Goal: Contribute content

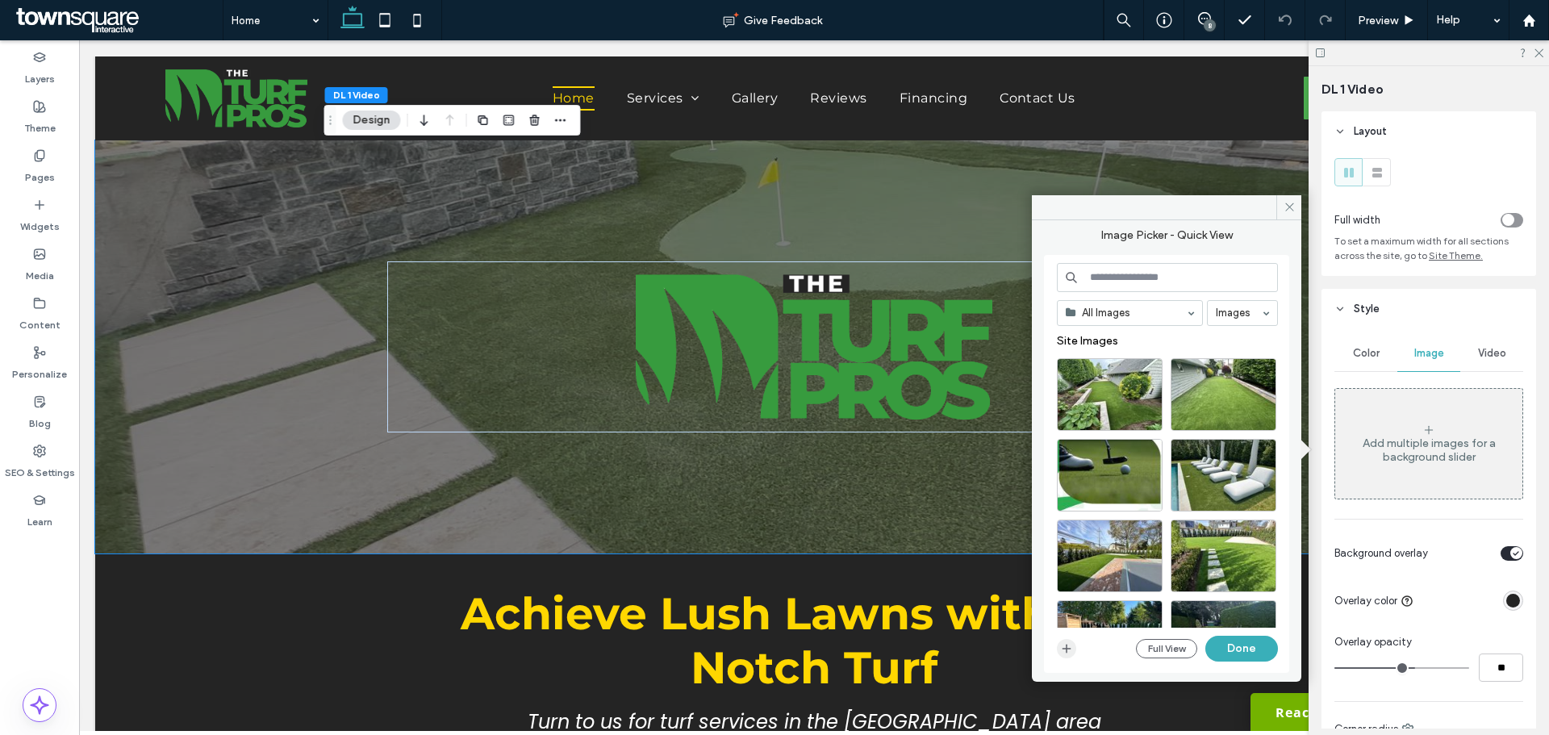
click at [1064, 650] on icon "button" at bounding box center [1066, 648] width 13 height 13
click at [1241, 645] on button "Done" at bounding box center [1241, 649] width 73 height 26
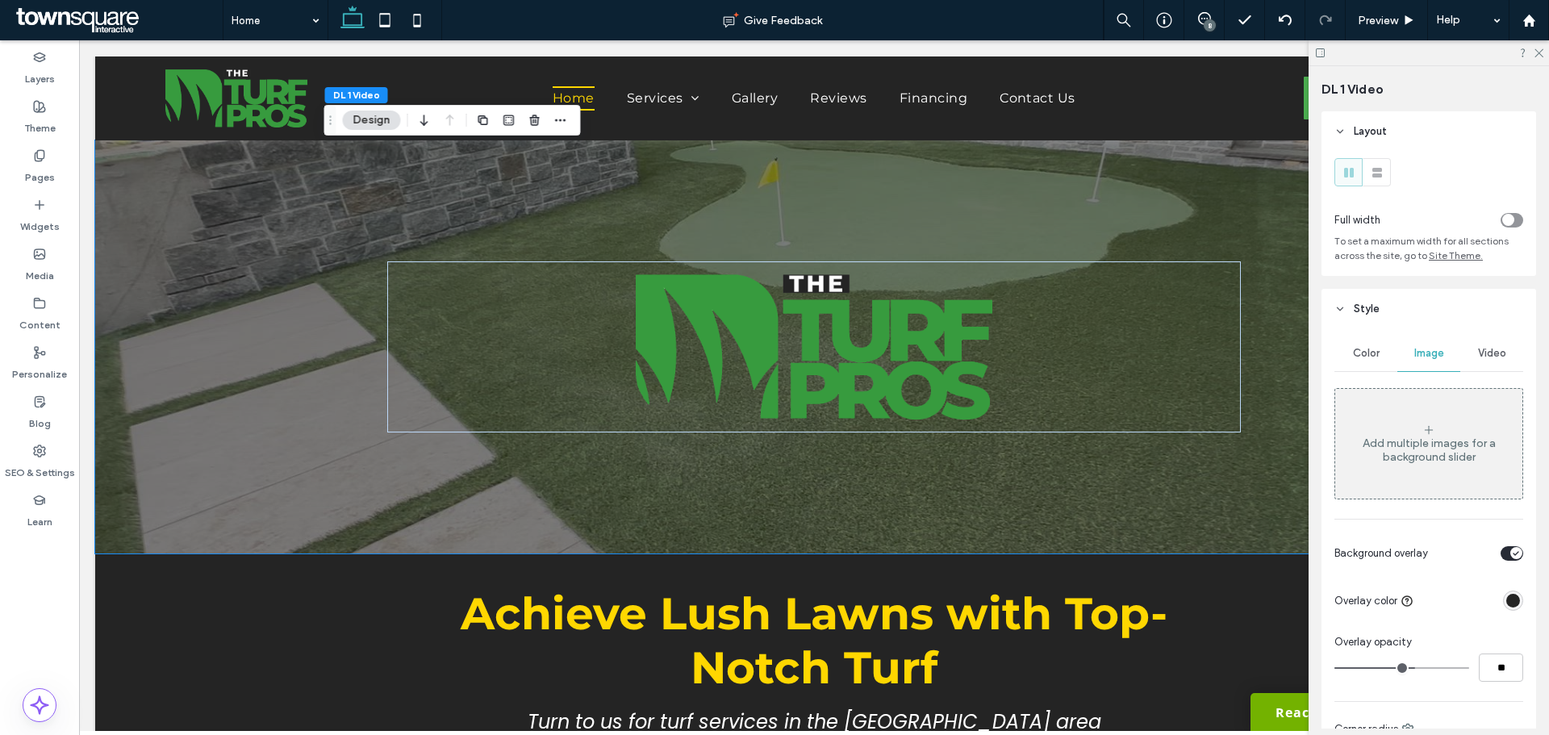
click at [1437, 435] on div "Add multiple images for a background slider" at bounding box center [1428, 443] width 187 height 106
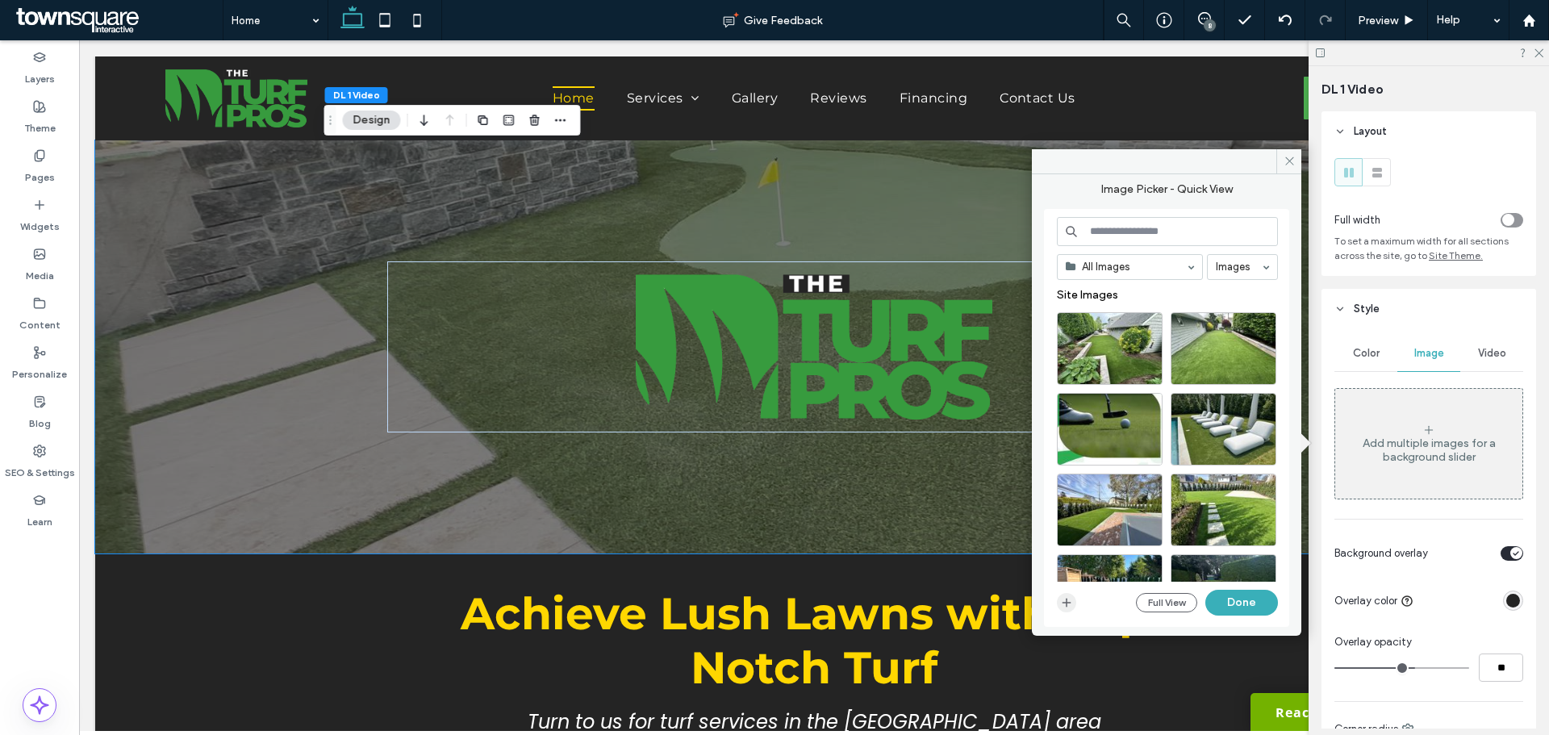
click at [1062, 602] on icon "button" at bounding box center [1066, 602] width 13 height 13
click at [1288, 153] on span at bounding box center [1288, 161] width 25 height 24
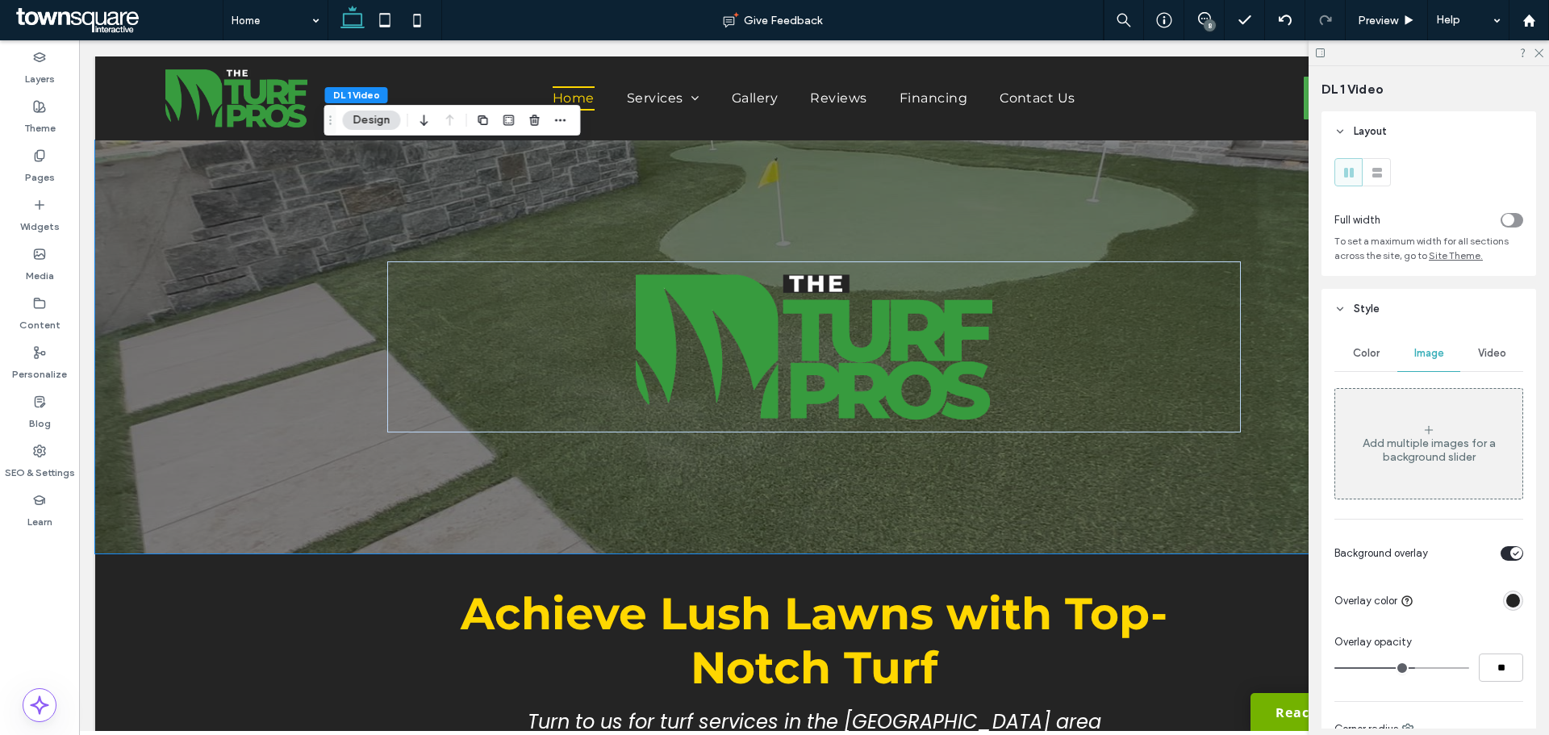
click at [1491, 349] on span "Video" at bounding box center [1492, 353] width 28 height 13
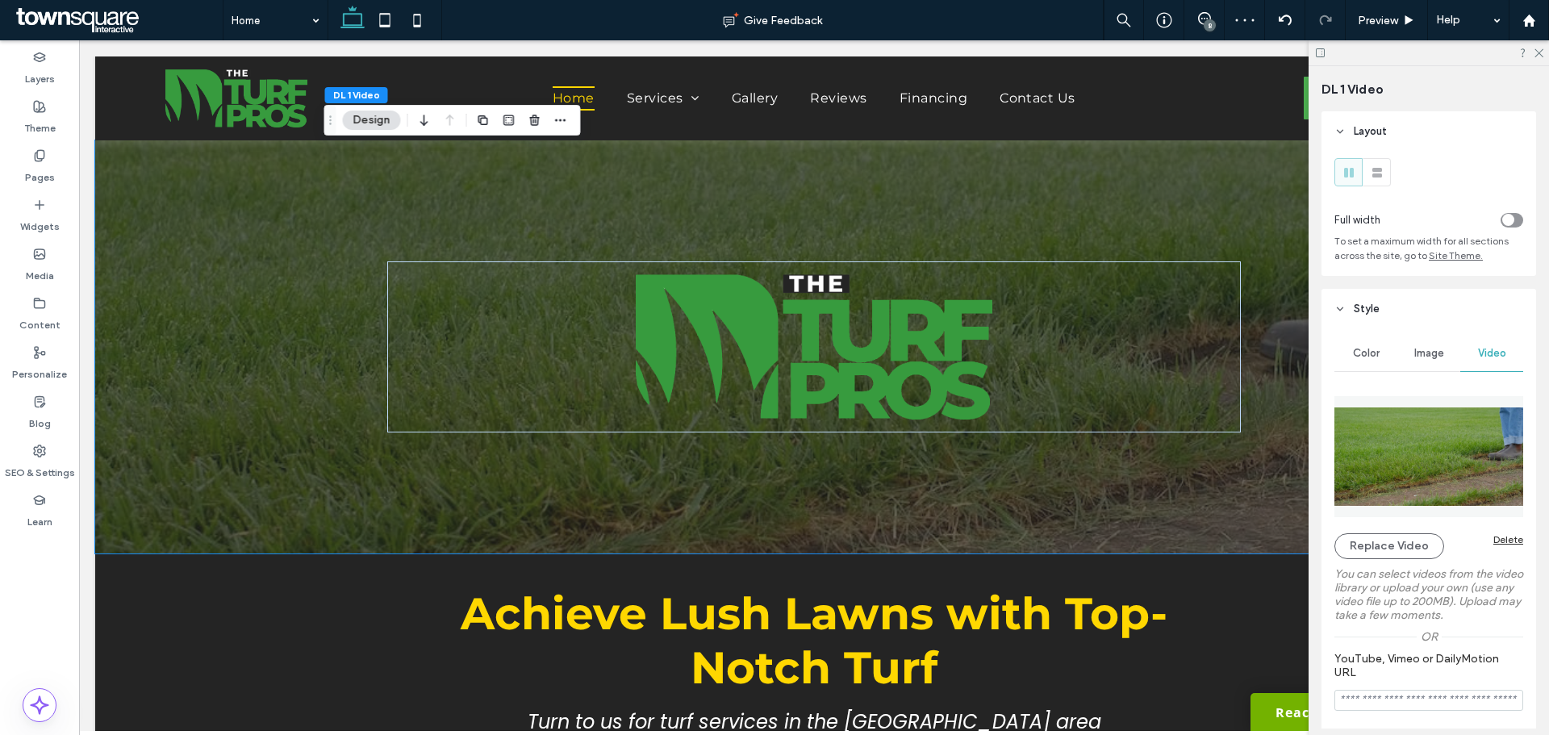
click at [1421, 357] on span "Image" at bounding box center [1429, 353] width 30 height 13
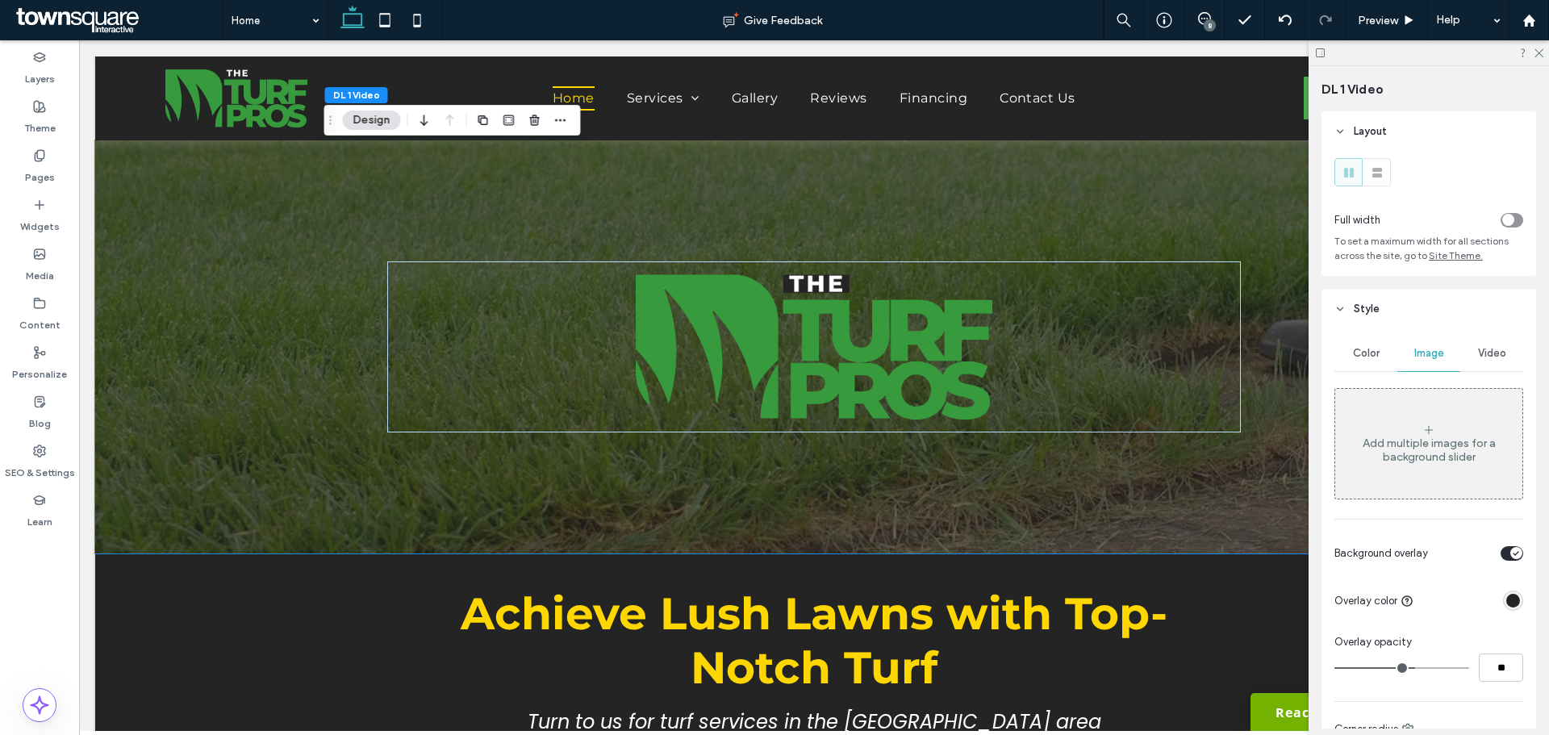
click at [1434, 462] on div "Add multiple images for a background slider" at bounding box center [1428, 449] width 187 height 27
